Goal: Book appointment/travel/reservation

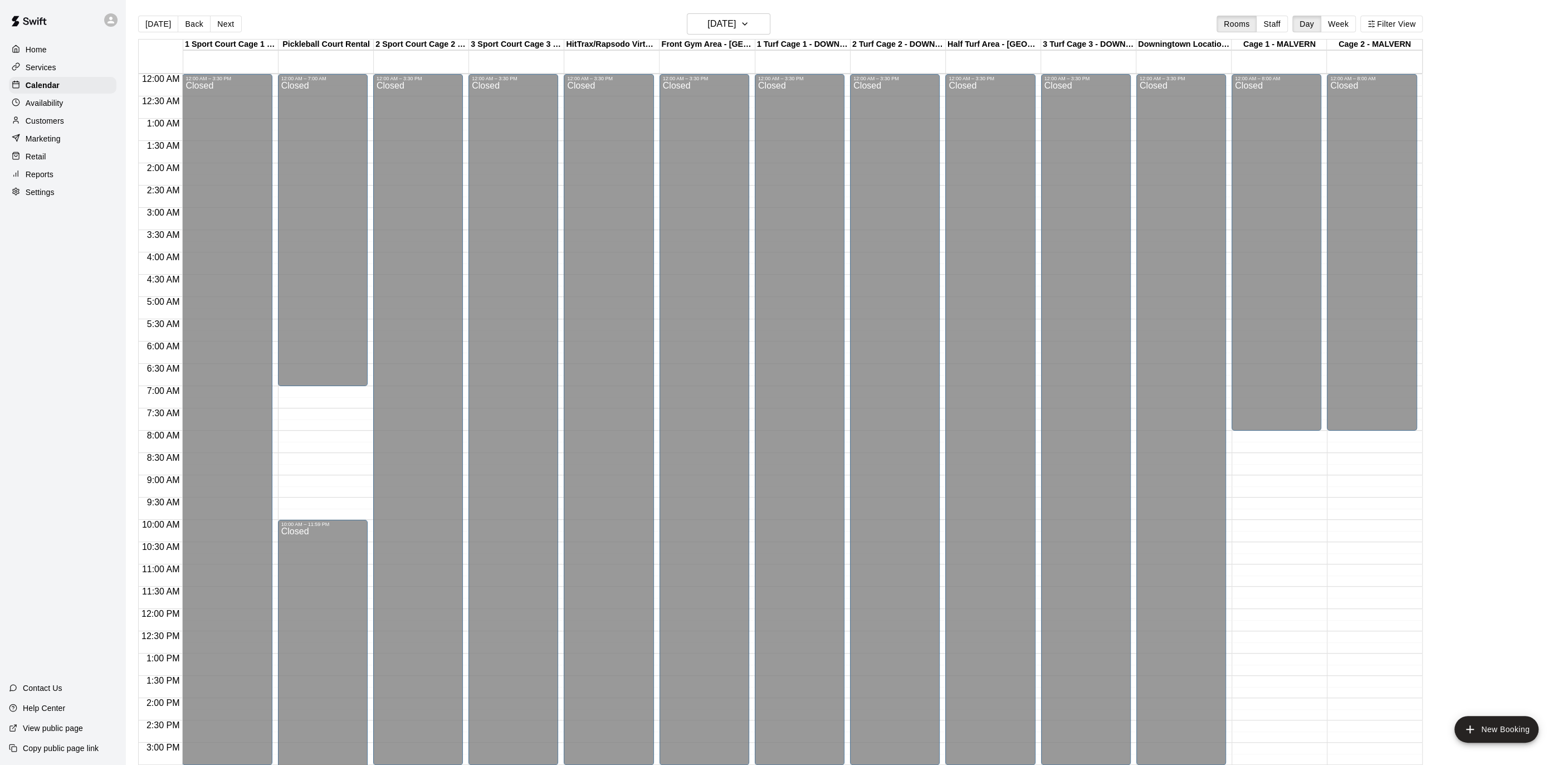
scroll to position [366, 0]
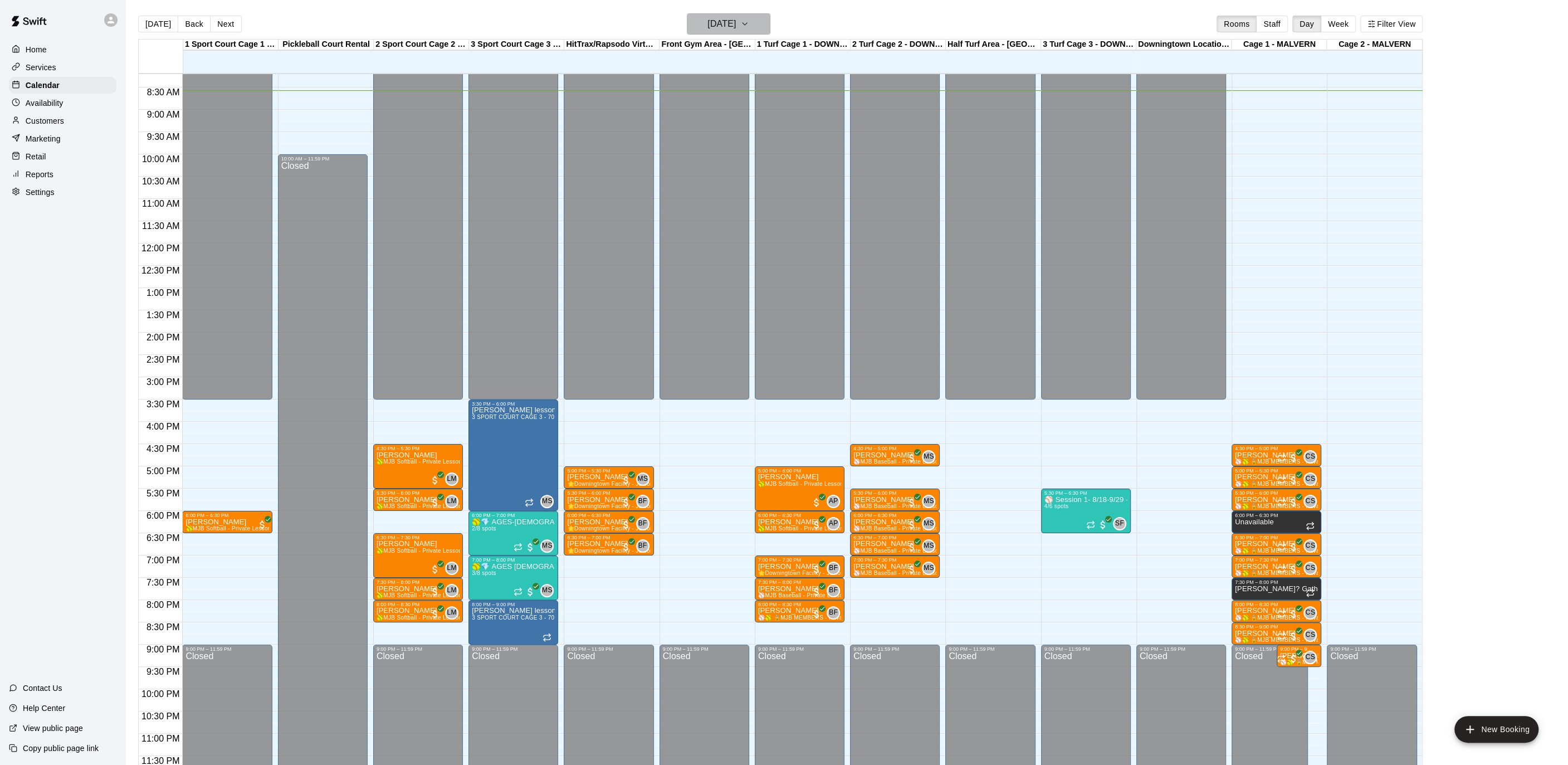
click at [749, 27] on icon "button" at bounding box center [744, 24] width 9 height 13
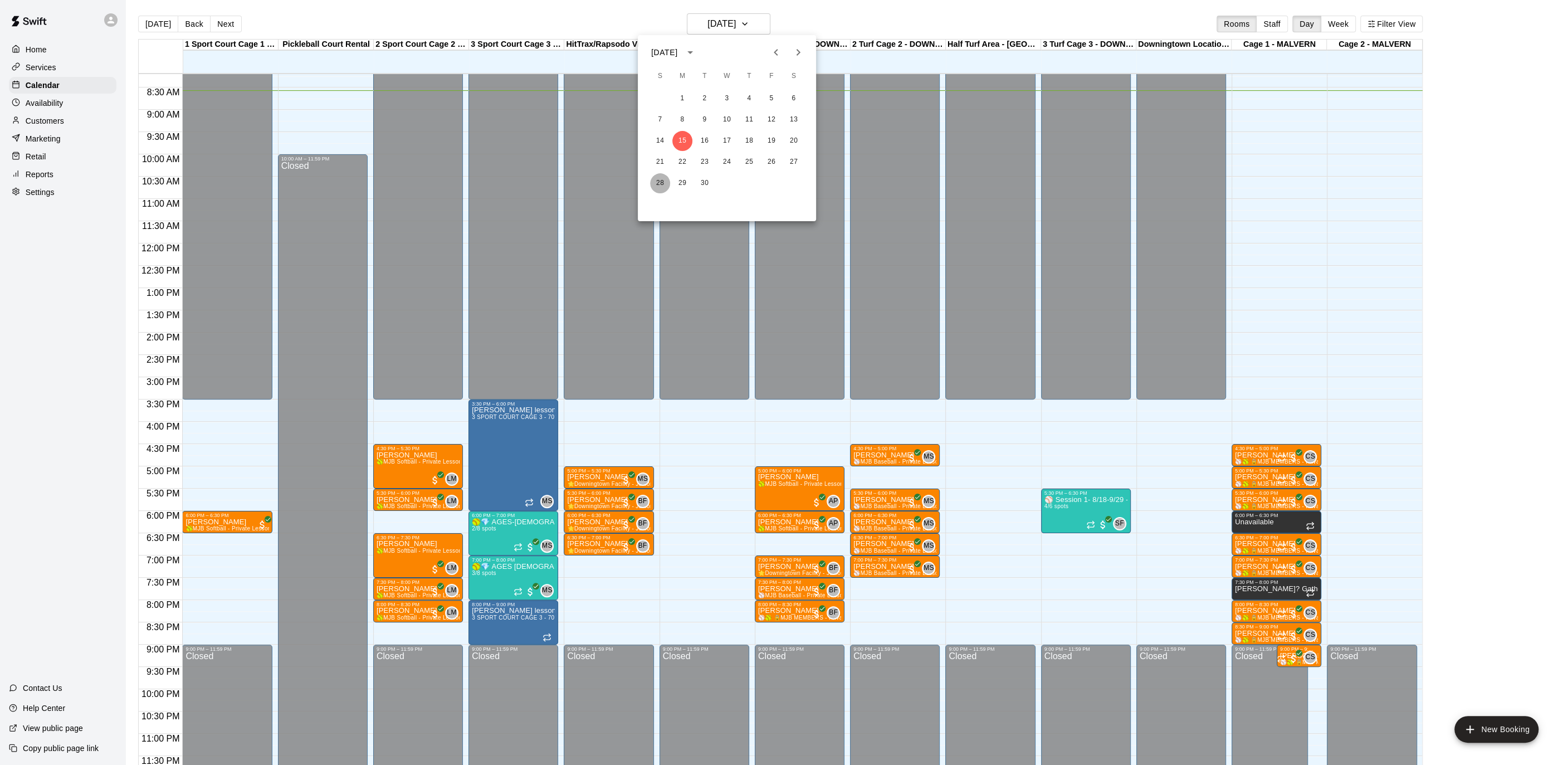
click at [660, 185] on button "28" at bounding box center [660, 184] width 20 height 20
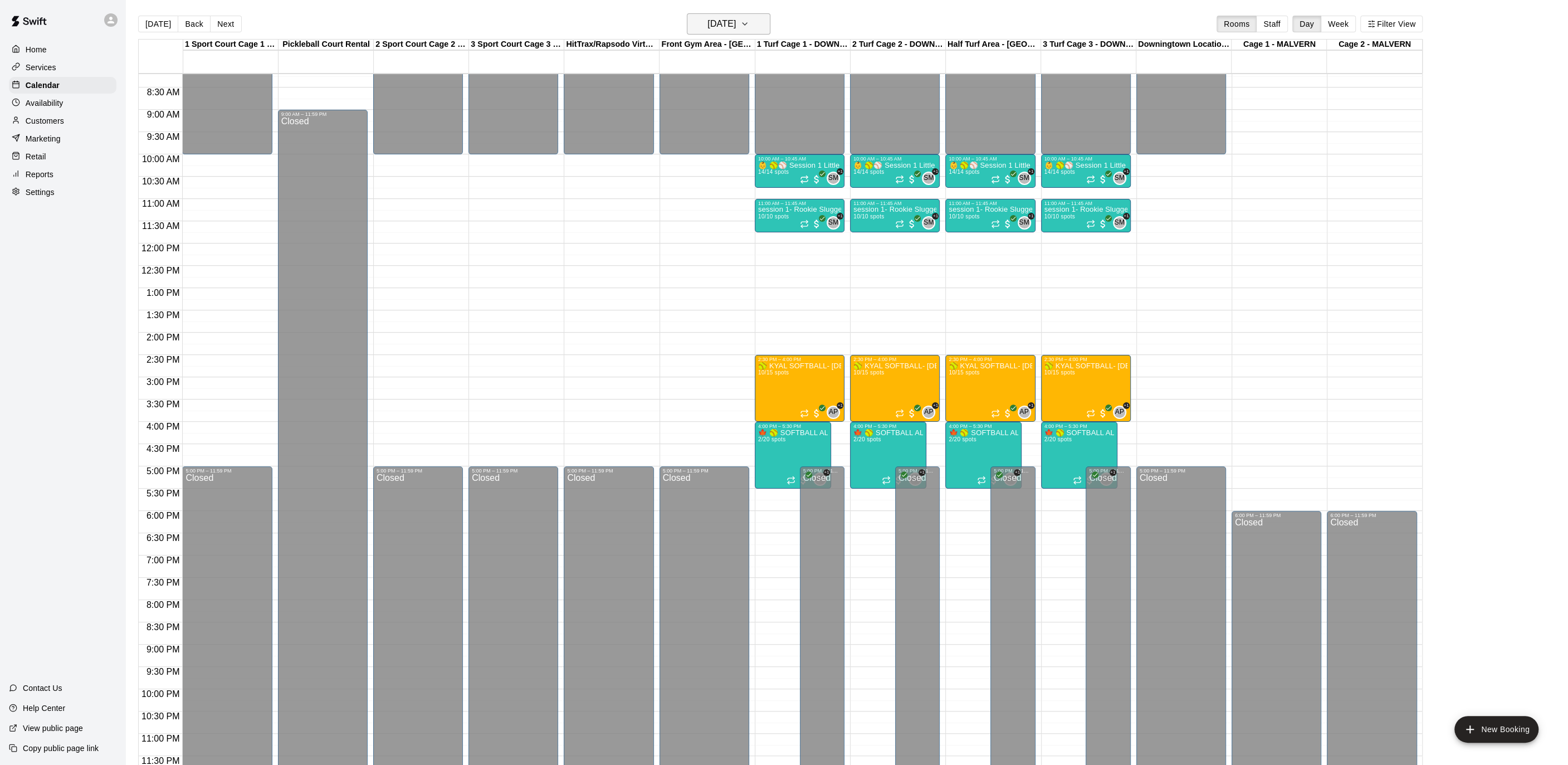
click at [747, 23] on icon "button" at bounding box center [744, 24] width 4 height 2
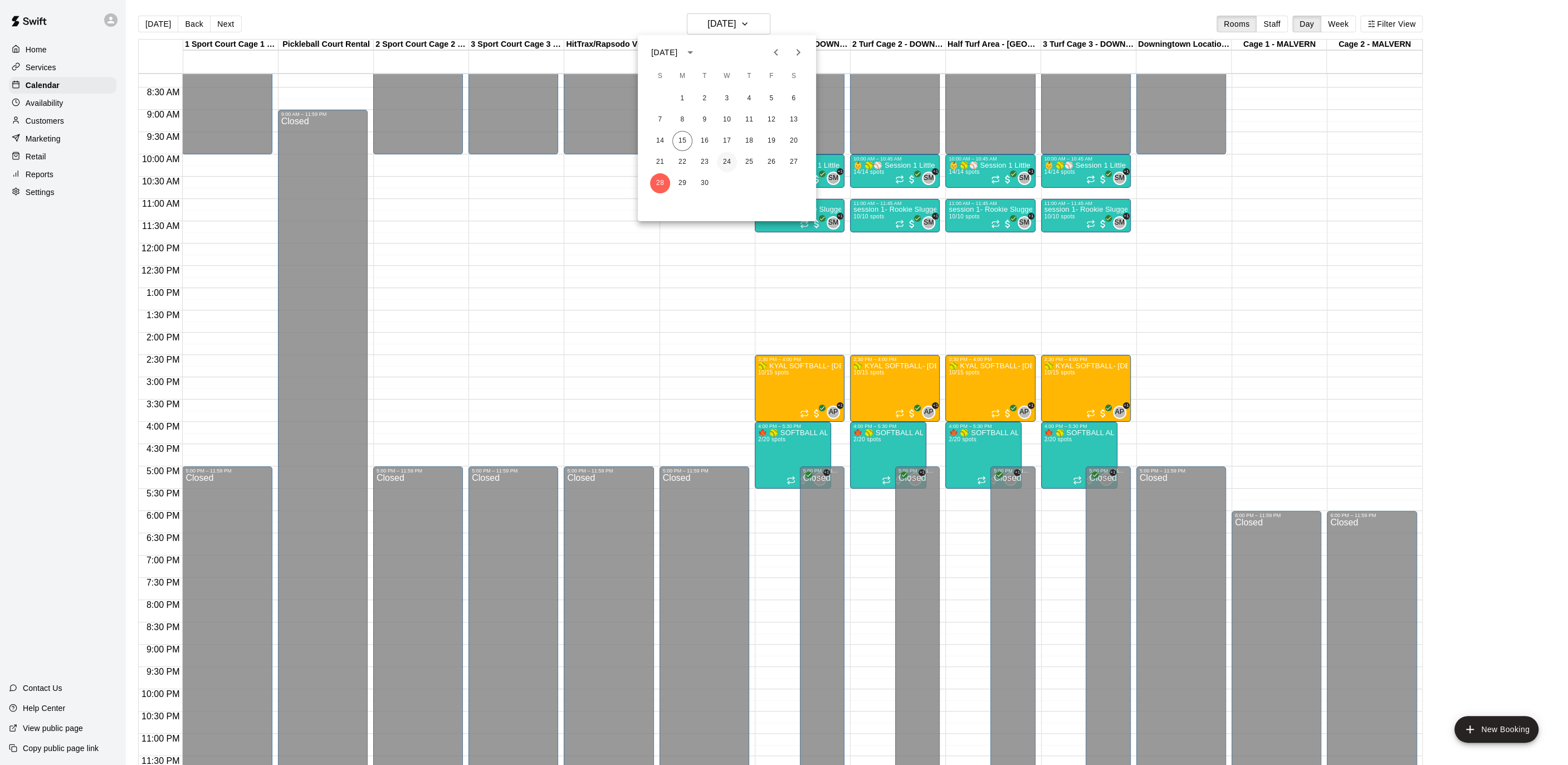
click at [732, 165] on button "24" at bounding box center [727, 162] width 20 height 20
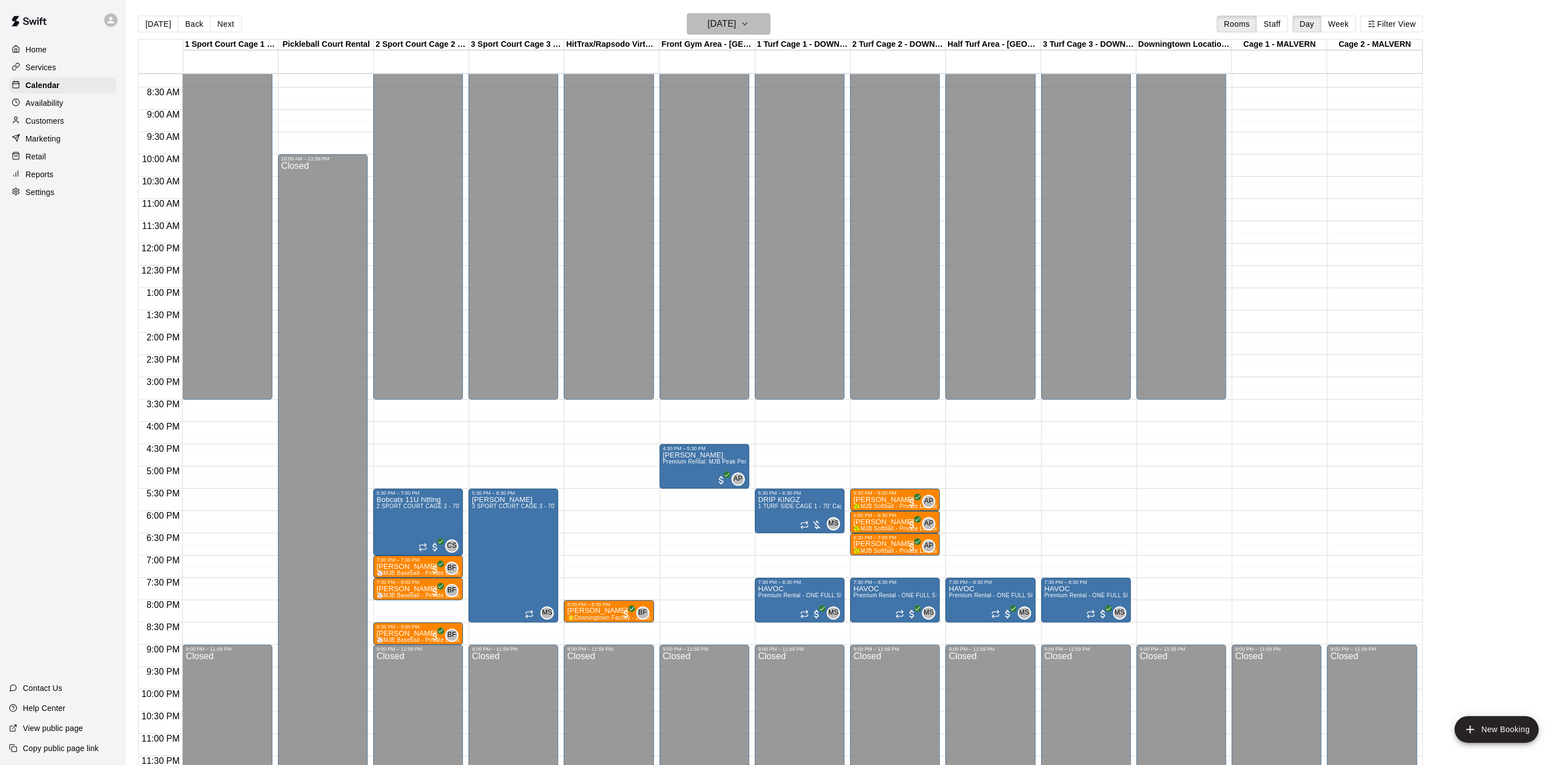
click at [755, 32] on button "[DATE]" at bounding box center [728, 24] width 83 height 22
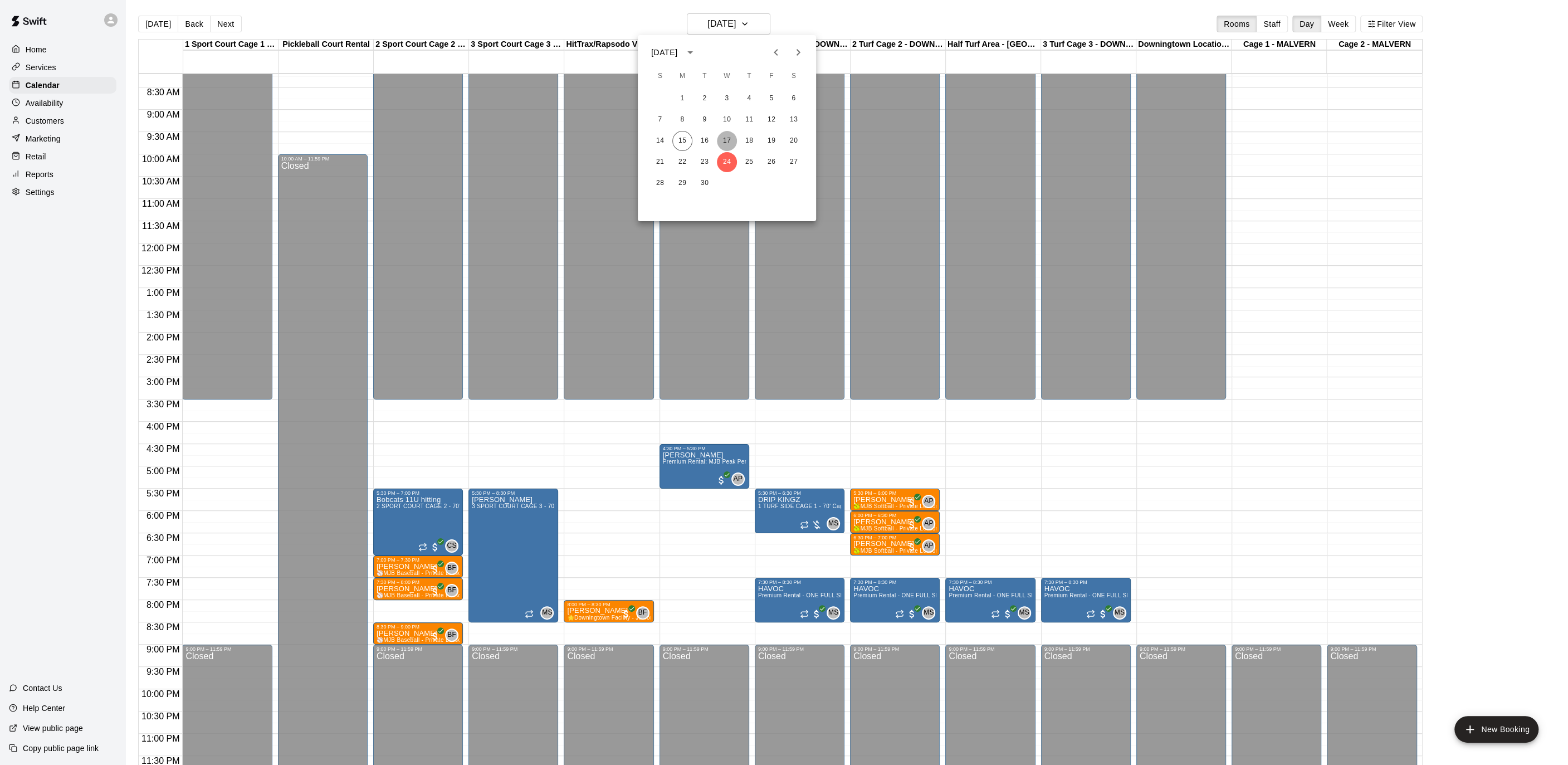
click at [727, 139] on button "17" at bounding box center [727, 141] width 20 height 20
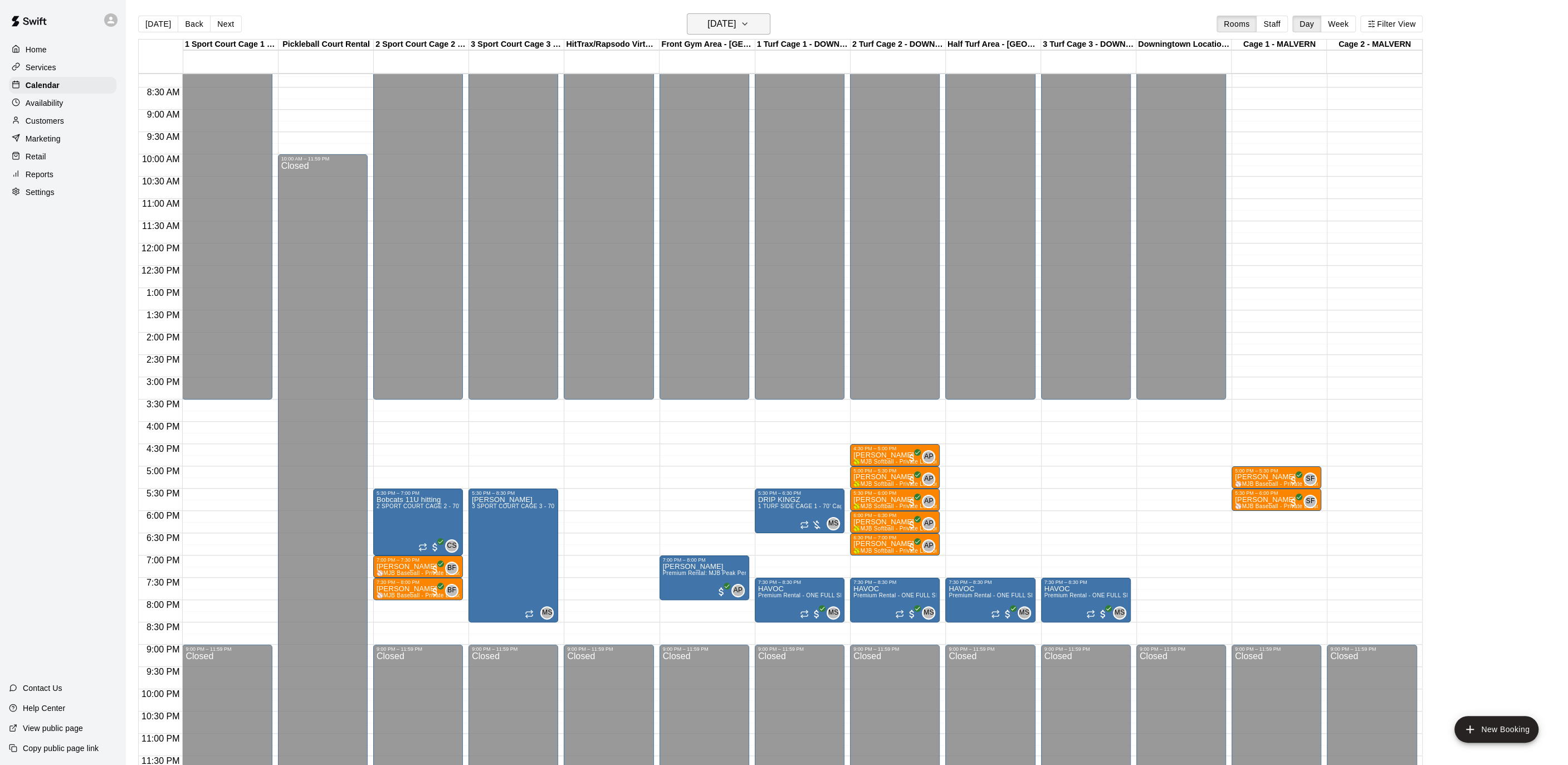
click at [736, 28] on h6 "[DATE]" at bounding box center [722, 24] width 28 height 16
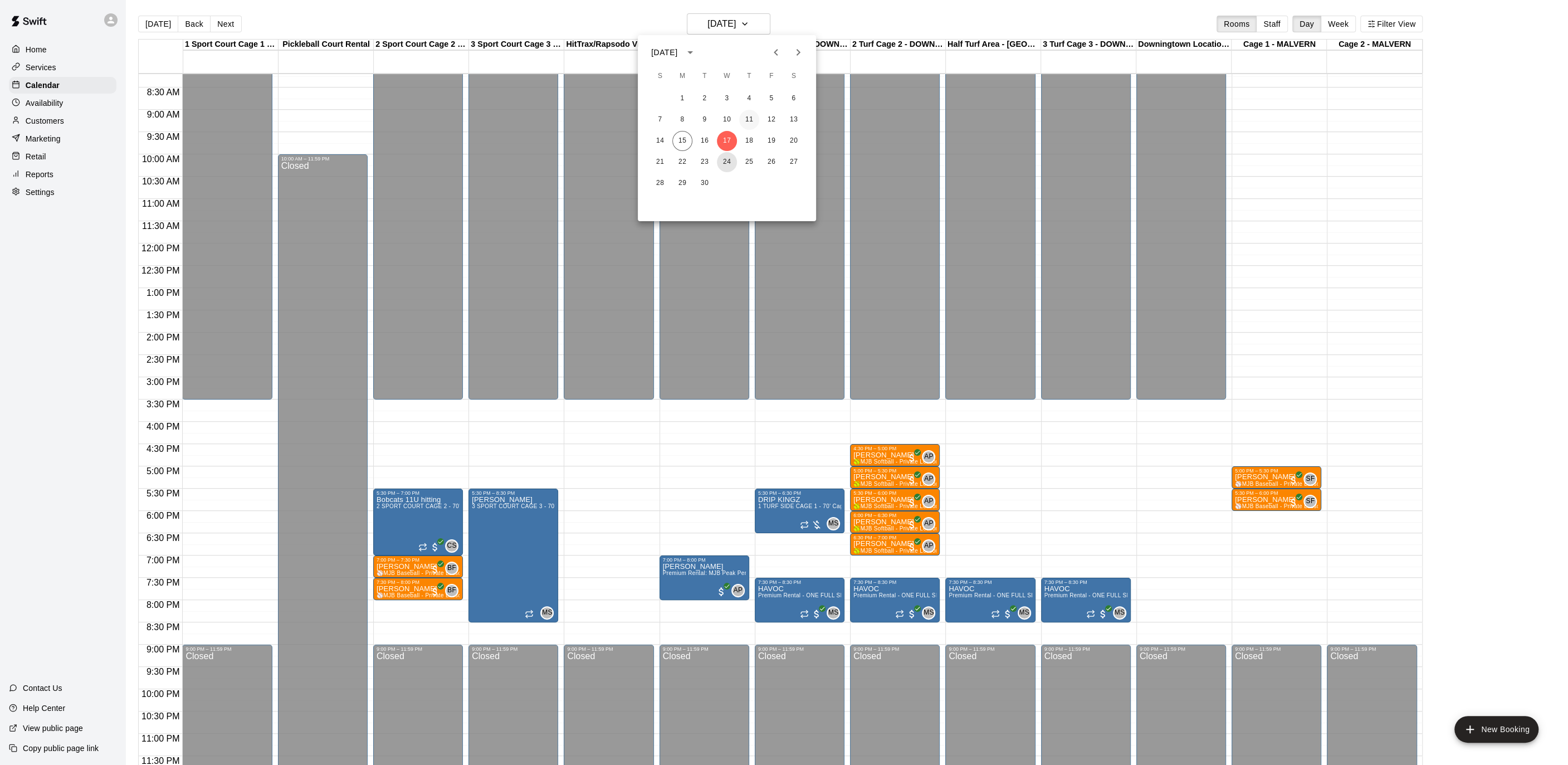
click at [723, 162] on button "24" at bounding box center [727, 162] width 20 height 20
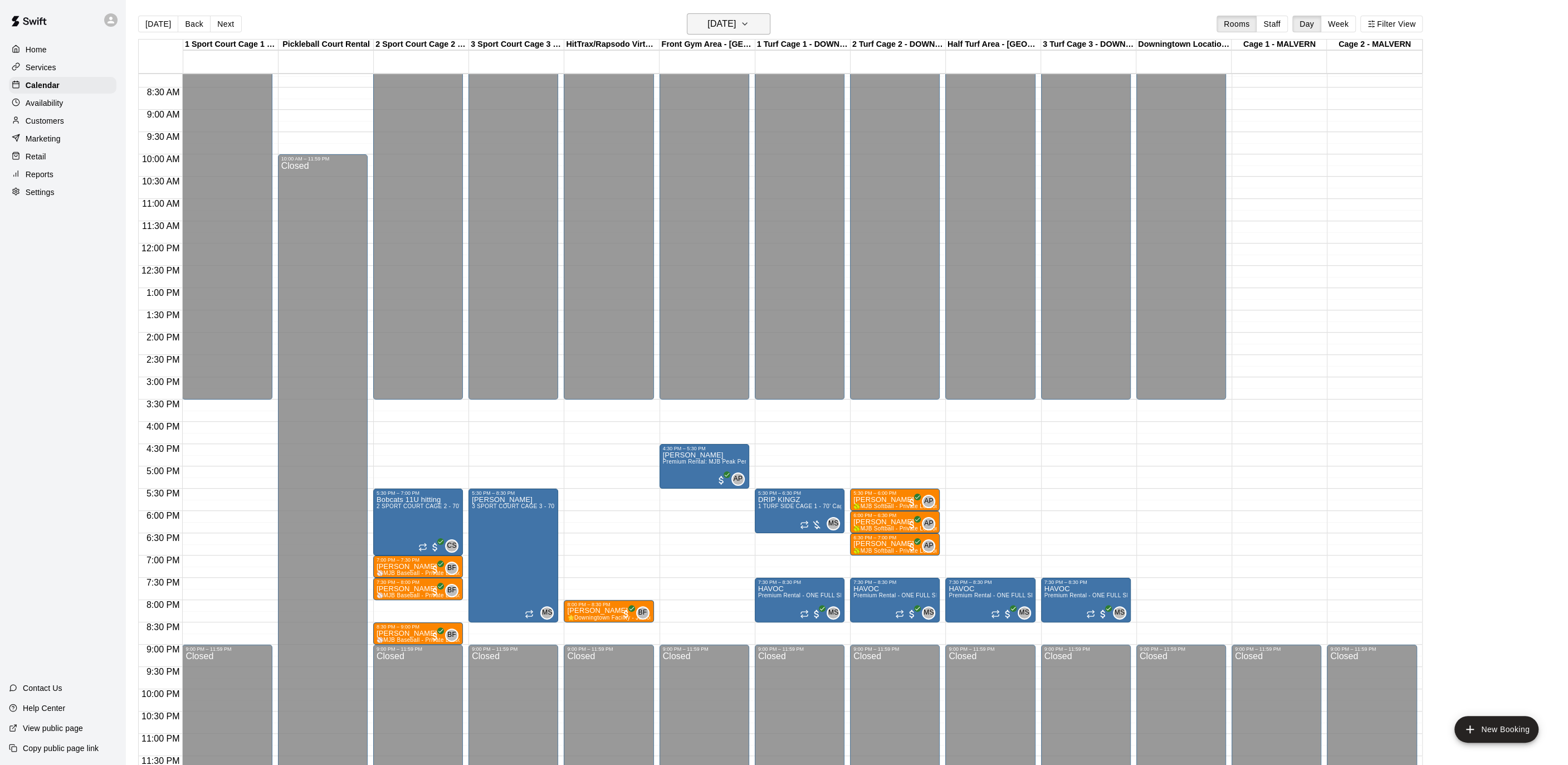
click at [749, 25] on icon "button" at bounding box center [744, 24] width 9 height 13
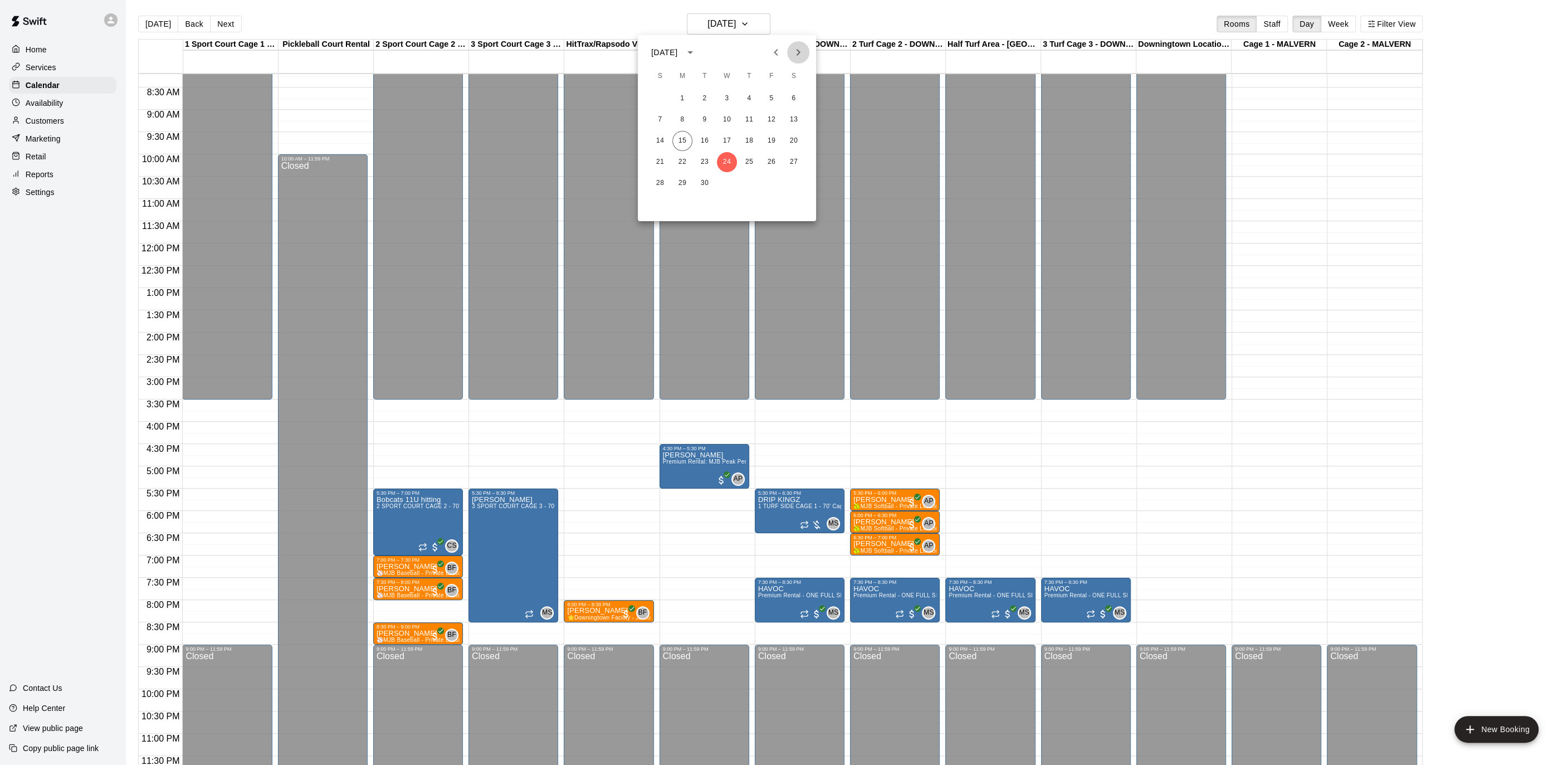
click at [798, 47] on icon "Next month" at bounding box center [798, 52] width 13 height 13
click at [727, 101] on button "1" at bounding box center [727, 98] width 20 height 20
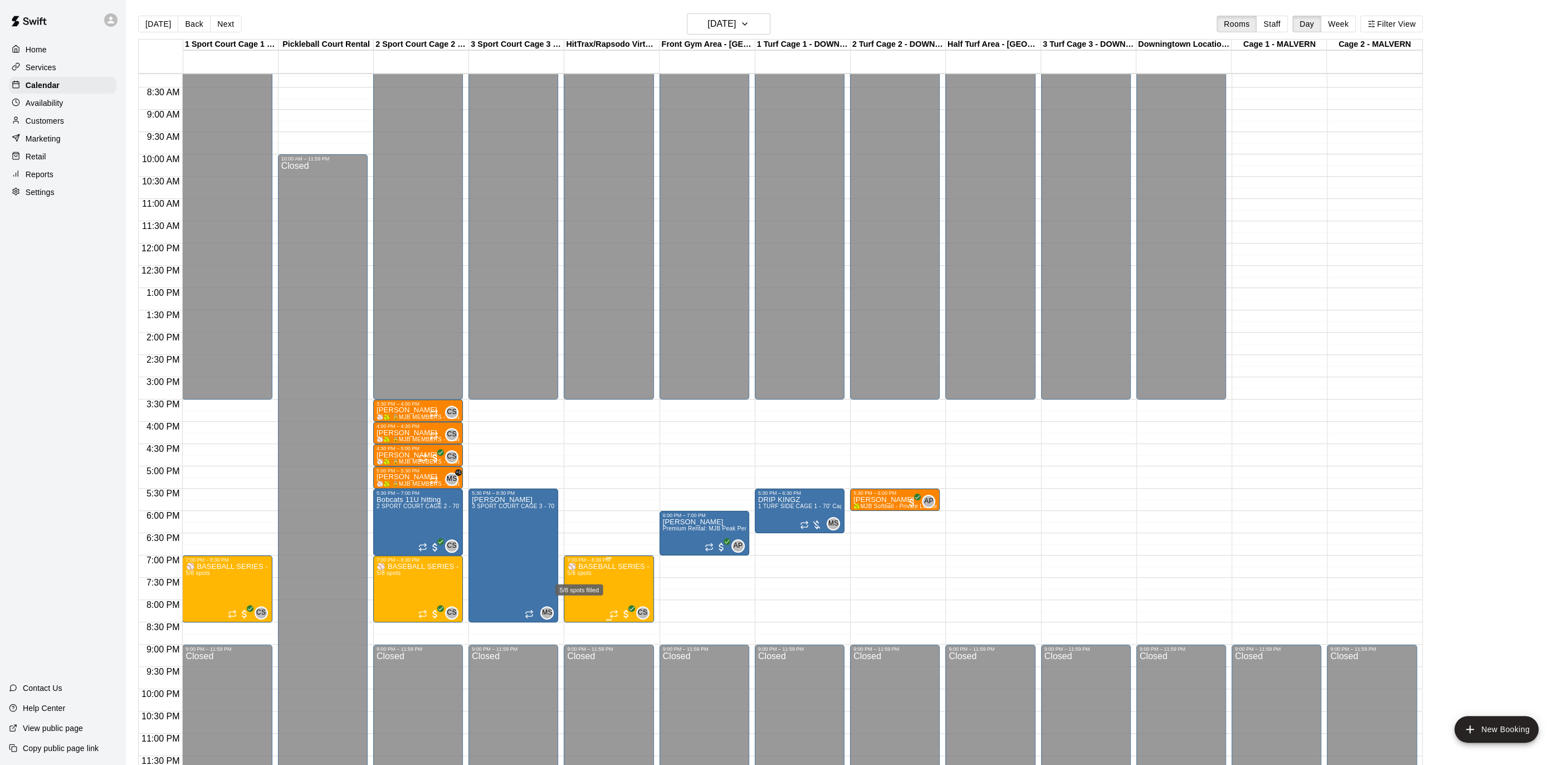
click at [571, 573] on span "5/8 spots" at bounding box center [579, 572] width 25 height 6
click at [578, 597] on button "edit" at bounding box center [578, 608] width 22 height 22
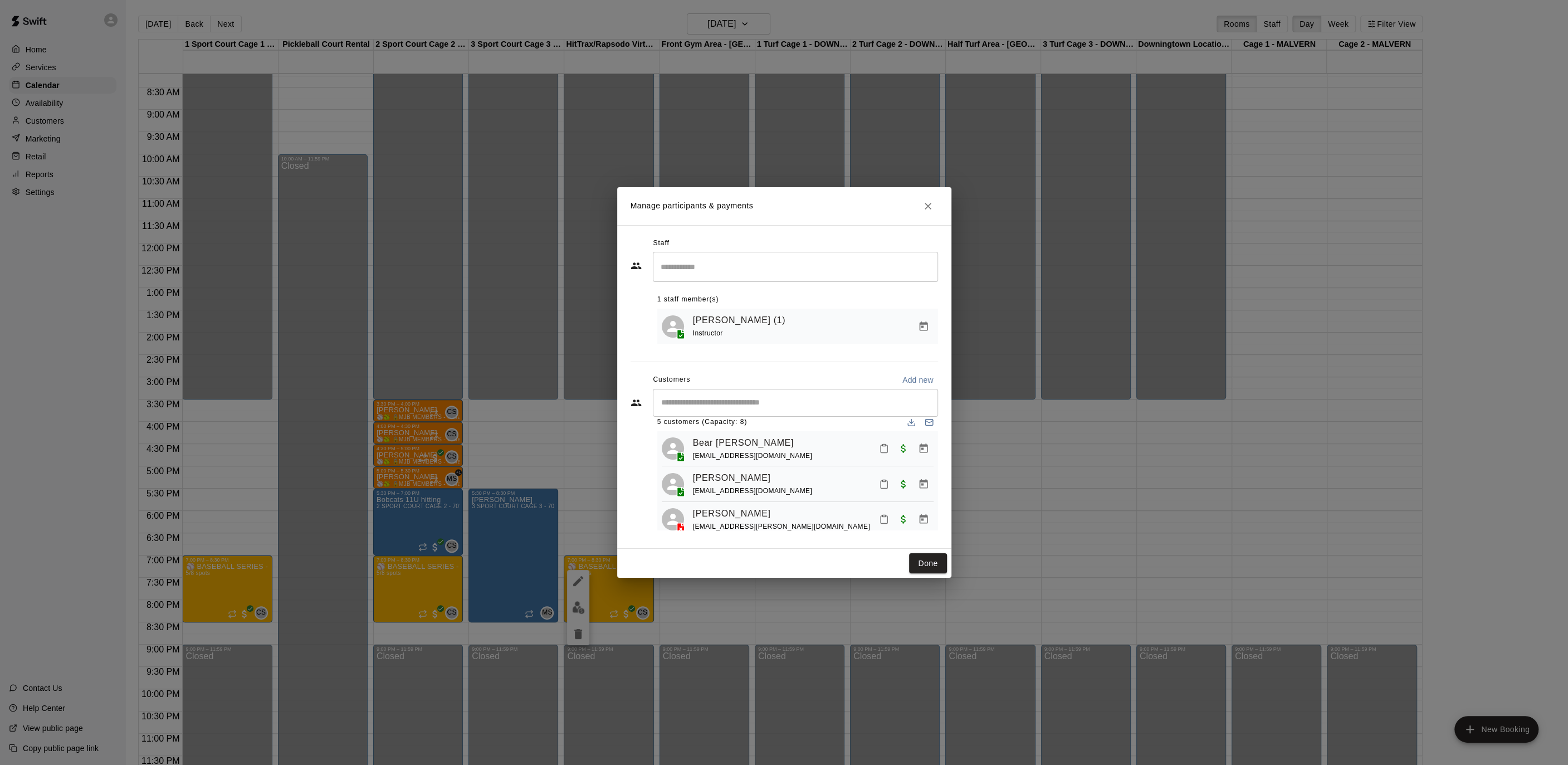
scroll to position [0, 0]
click at [920, 204] on button "Close" at bounding box center [927, 206] width 20 height 20
